Goal: Navigation & Orientation: Find specific page/section

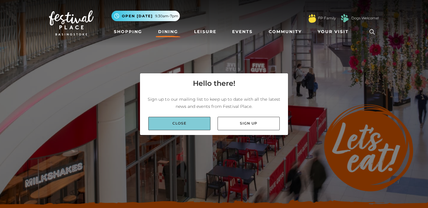
click at [189, 125] on link "Close" at bounding box center [179, 123] width 62 height 13
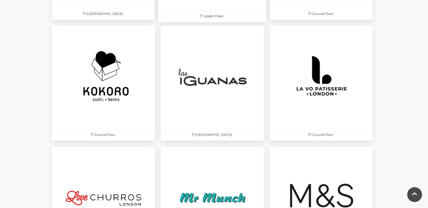
scroll to position [1320, 0]
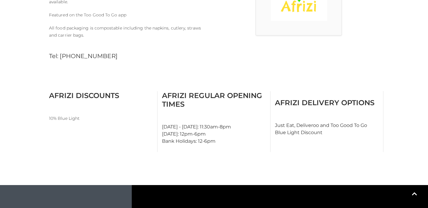
scroll to position [224, 0]
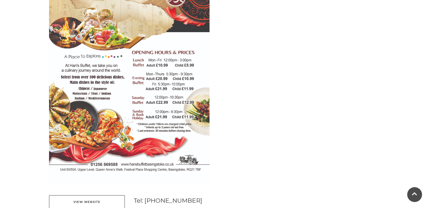
scroll to position [317, 0]
